Goal: Information Seeking & Learning: Learn about a topic

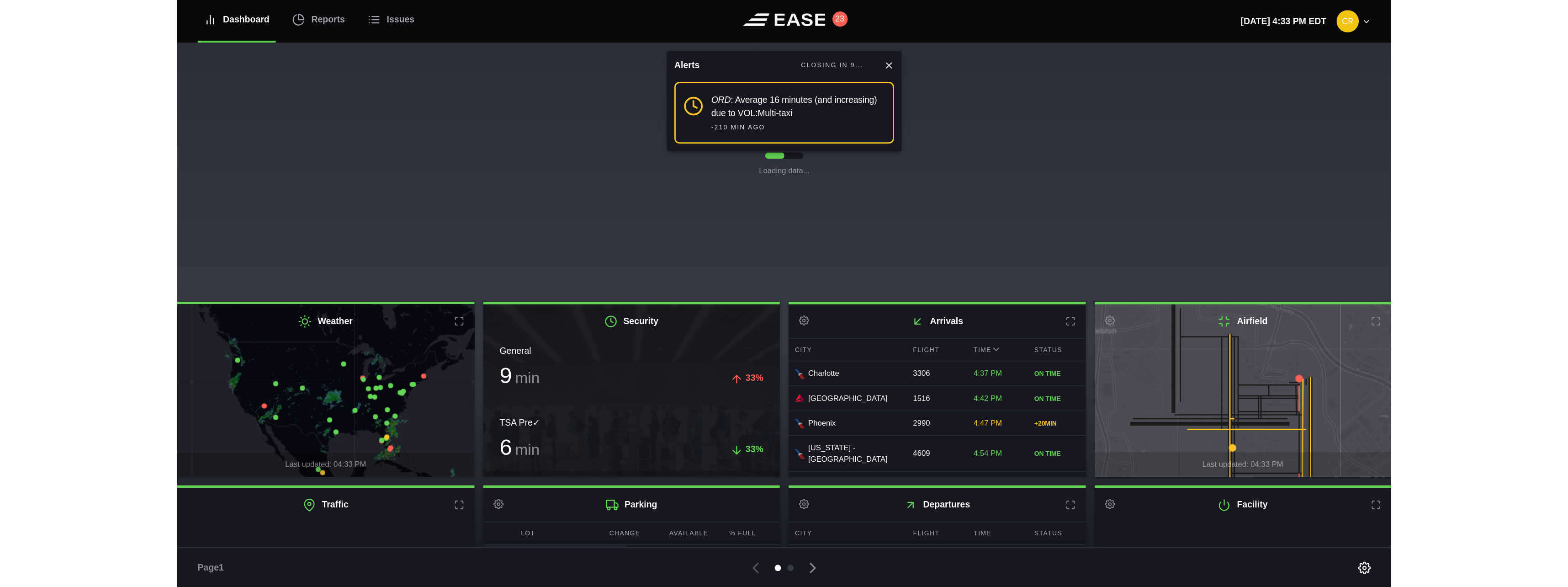
scroll to position [132, 0]
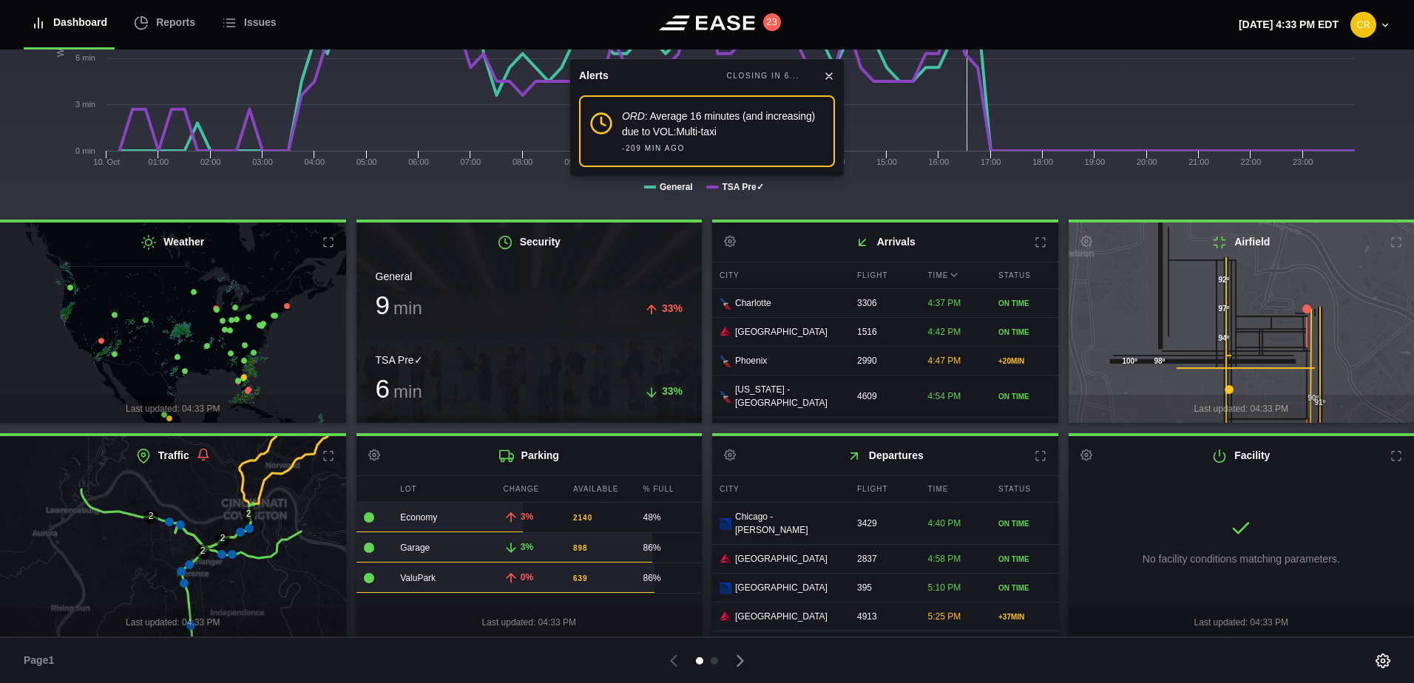
click at [277, 502] on icon at bounding box center [172, 536] width 417 height 245
click at [325, 458] on icon at bounding box center [328, 456] width 12 height 12
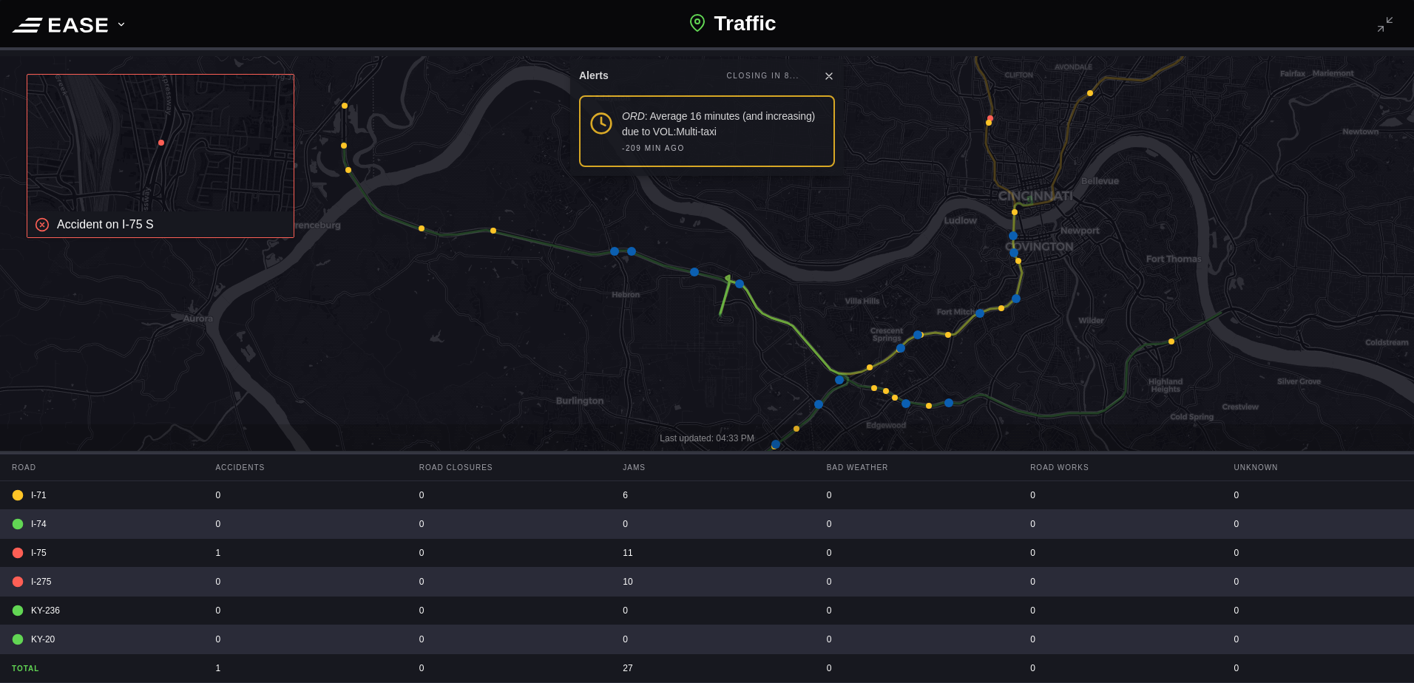
click at [896, 344] on icon at bounding box center [707, 329] width 1701 height 660
click at [903, 347] on icon at bounding box center [900, 348] width 9 height 9
click at [901, 345] on icon at bounding box center [900, 348] width 9 height 9
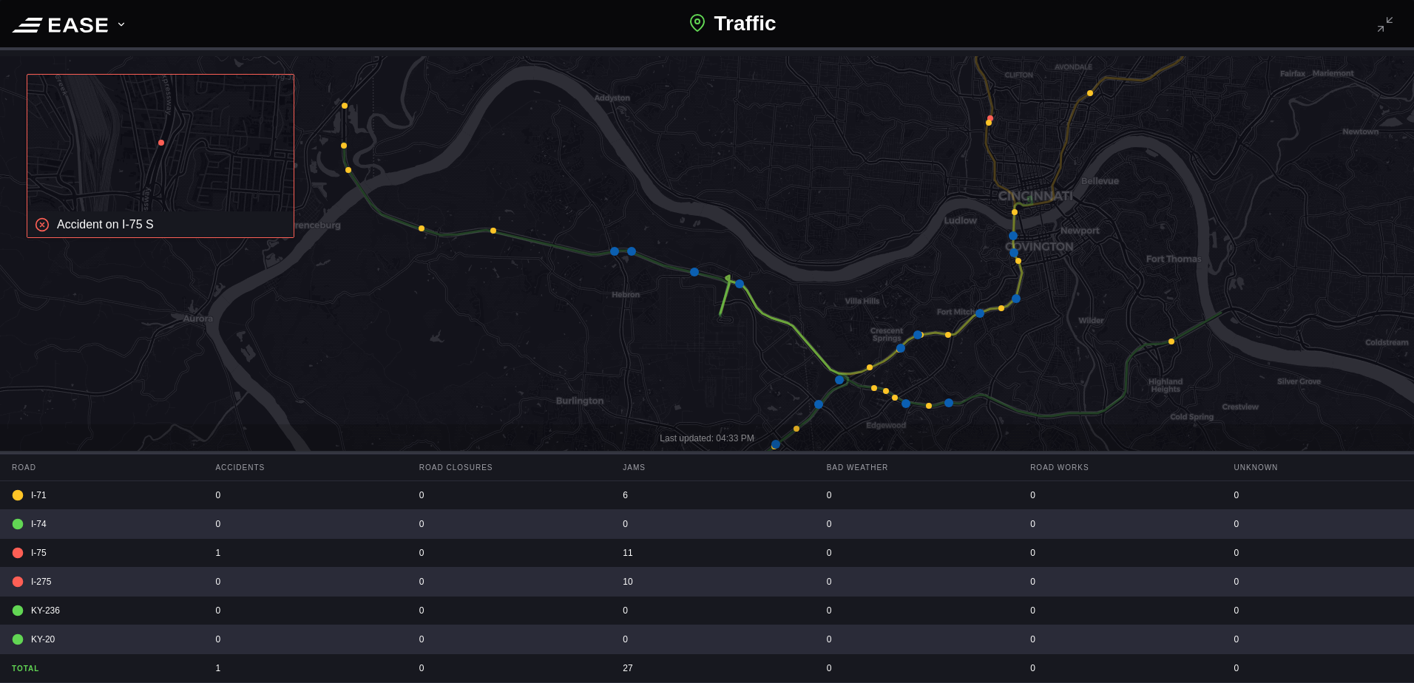
click at [983, 308] on icon at bounding box center [707, 329] width 1701 height 660
click at [980, 311] on icon at bounding box center [979, 313] width 9 height 9
click at [741, 285] on icon at bounding box center [739, 283] width 9 height 9
